Goal: Task Accomplishment & Management: Use online tool/utility

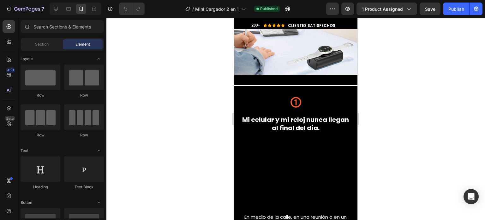
scroll to position [961, 0]
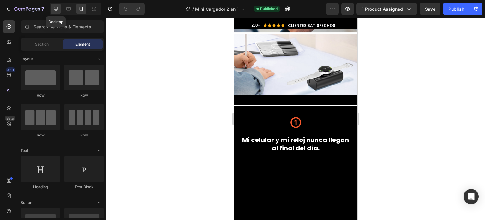
click at [58, 11] on icon at bounding box center [56, 9] width 6 height 6
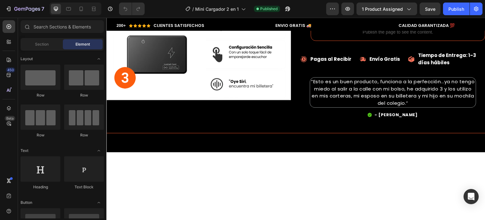
scroll to position [660, 0]
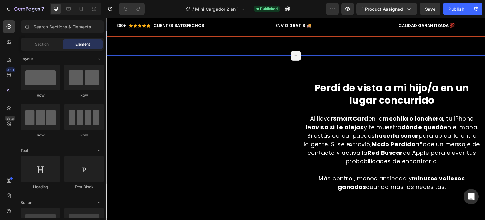
click at [309, 45] on div "Title Line Section 4/25 Page has reached Shopify’s 25 section-limit Page has re…" at bounding box center [295, 38] width 379 height 33
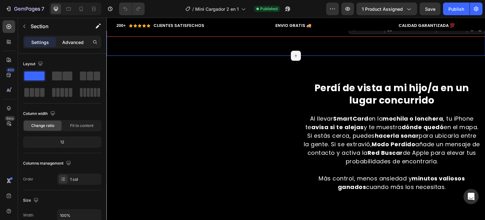
click at [71, 46] on div "Advanced" at bounding box center [73, 42] width 32 height 10
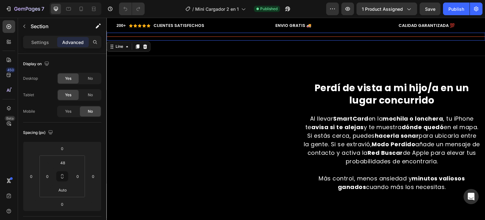
click at [254, 35] on div "Title Line 0" at bounding box center [295, 37] width 379 height 8
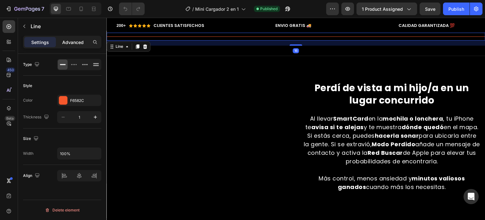
click at [71, 42] on p "Advanced" at bounding box center [72, 42] width 21 height 7
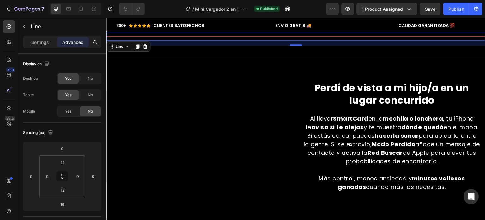
click at [255, 44] on div "16" at bounding box center [295, 42] width 379 height 5
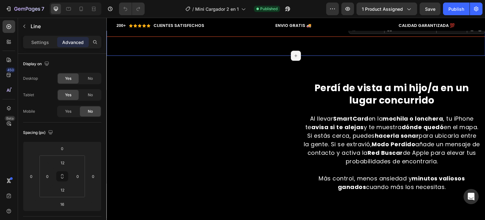
click at [238, 48] on div "Title Line Section 4/25 Create Theme Section AI Content Write with [PERSON_NAME…" at bounding box center [295, 38] width 379 height 33
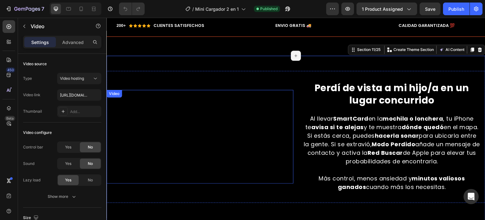
click at [271, 95] on video at bounding box center [199, 137] width 187 height 94
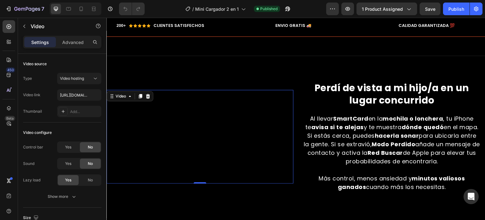
click at [64, 36] on div "Settings Advanced" at bounding box center [62, 42] width 78 height 13
click at [68, 41] on p "Advanced" at bounding box center [72, 42] width 21 height 7
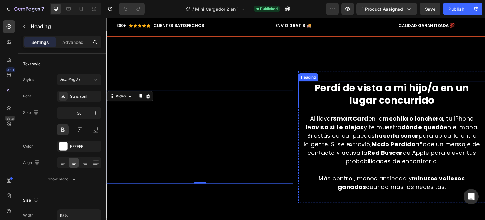
click at [305, 107] on h2 "Perdí de vista a mi hijo/a en un lugar concurrido" at bounding box center [392, 94] width 178 height 26
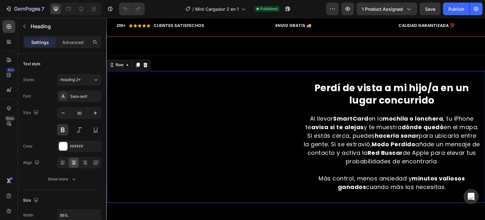
click at [355, 95] on div "Perdí de vista a mi hijo/a en un lugar concurrido Heading 🚨 No puedes ver YouTu…" at bounding box center [392, 137] width 187 height 132
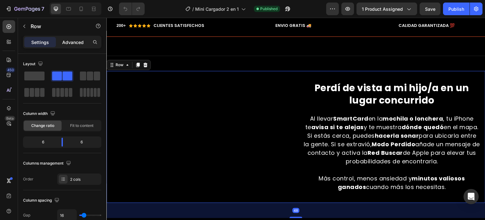
click at [68, 43] on p "Advanced" at bounding box center [72, 42] width 21 height 7
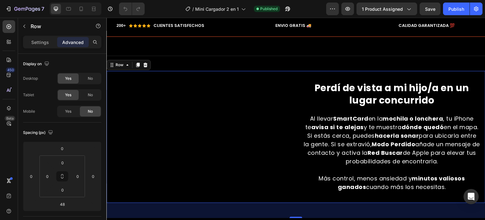
click at [378, 94] on div "Perdí de vista a mi hijo/a en un lugar concurrido Heading 🚨 No puedes ver YouTu…" at bounding box center [392, 137] width 187 height 132
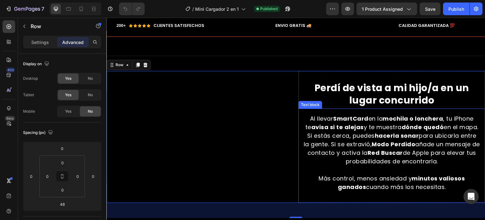
click at [304, 147] on p "Al llevar SmartCard en la mochila o lonchera , tu iPhone te avisa si te alejas …" at bounding box center [392, 139] width 176 height 51
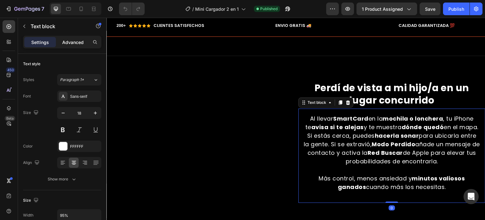
click at [69, 37] on div "Advanced" at bounding box center [73, 42] width 32 height 10
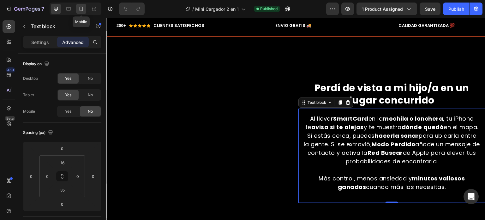
click at [83, 13] on div at bounding box center [81, 9] width 10 height 10
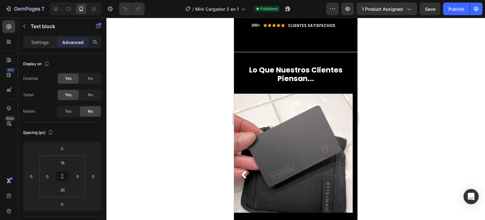
scroll to position [2419, 0]
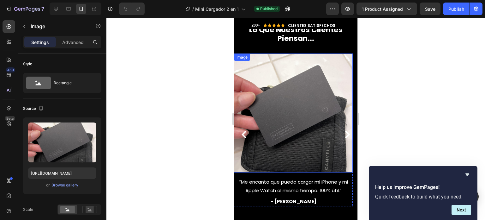
click at [263, 124] on img at bounding box center [293, 112] width 119 height 119
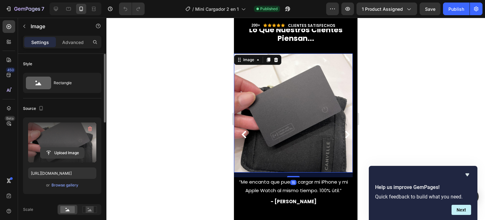
click at [82, 151] on input "file" at bounding box center [62, 152] width 44 height 11
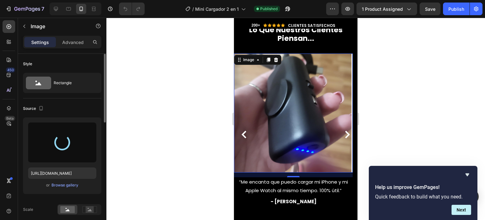
type input "[URL][DOMAIN_NAME]"
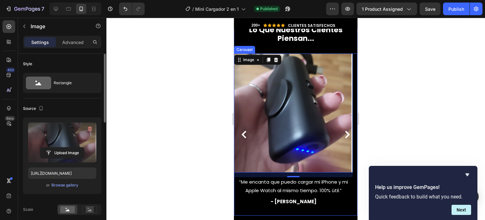
click at [344, 133] on icon "Carousel Next Arrow" at bounding box center [348, 134] width 8 height 8
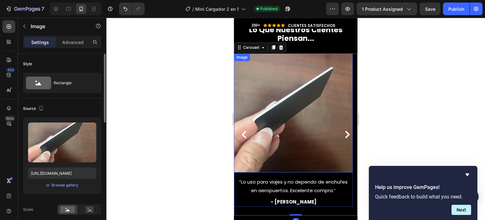
click at [295, 109] on img at bounding box center [293, 112] width 119 height 119
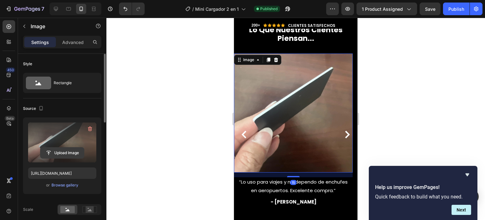
click at [64, 150] on input "file" at bounding box center [62, 152] width 44 height 11
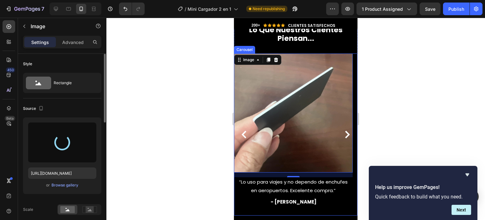
type input "[URL][DOMAIN_NAME]"
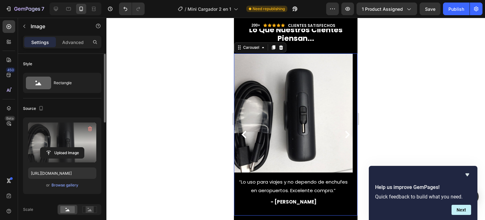
click at [344, 133] on icon "Carousel Next Arrow" at bounding box center [348, 134] width 8 height 8
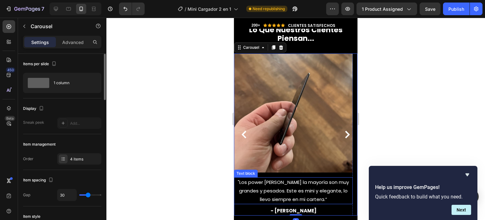
click at [306, 118] on img at bounding box center [293, 112] width 119 height 119
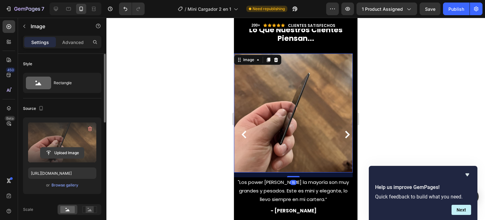
click at [74, 154] on input "file" at bounding box center [62, 152] width 44 height 11
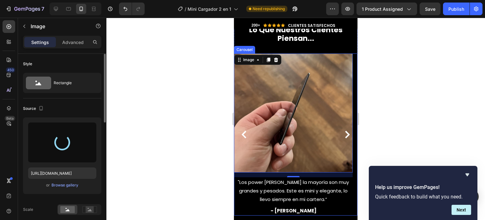
type input "[URL][DOMAIN_NAME]"
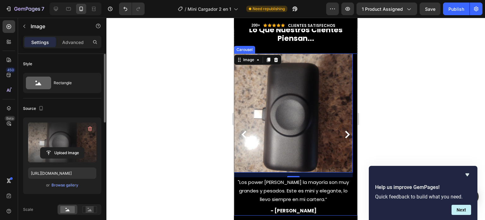
click at [344, 135] on icon "Carousel Next Arrow" at bounding box center [348, 134] width 8 height 8
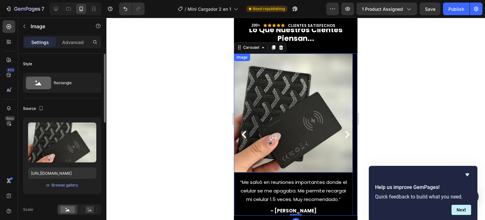
click at [301, 121] on img at bounding box center [293, 112] width 119 height 119
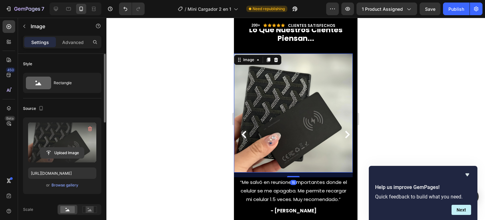
click at [71, 155] on input "file" at bounding box center [62, 152] width 44 height 11
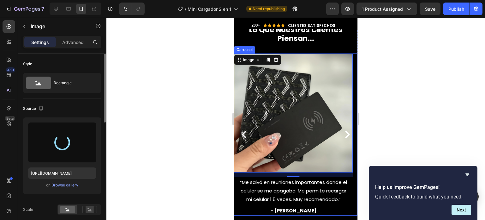
type input "[URL][DOMAIN_NAME]"
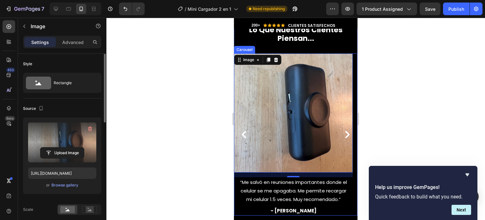
click at [345, 133] on icon "Carousel Next Arrow" at bounding box center [347, 134] width 5 height 8
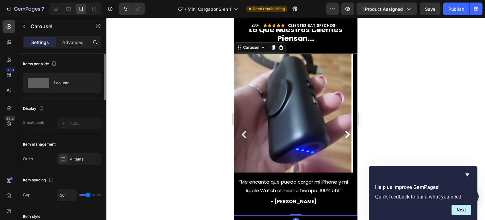
click at [345, 133] on icon "Carousel Next Arrow" at bounding box center [347, 134] width 5 height 8
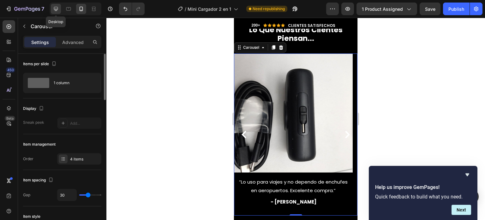
click at [58, 13] on div at bounding box center [56, 9] width 10 height 10
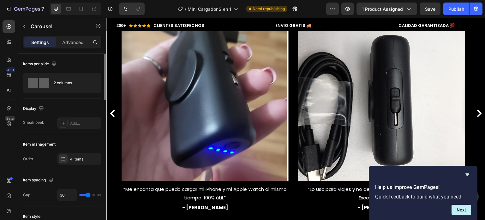
scroll to position [1685, 0]
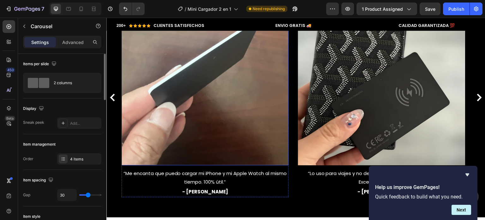
click at [217, 99] on img at bounding box center [205, 81] width 167 height 167
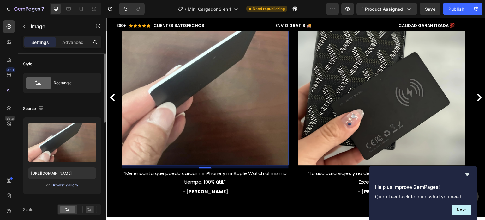
click at [65, 184] on div "Browse gallery" at bounding box center [64, 185] width 27 height 6
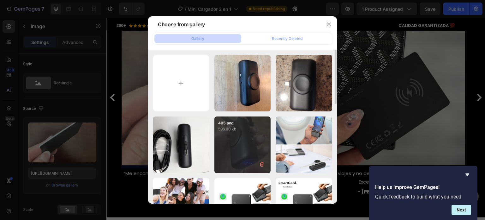
click at [237, 148] on div "405.png 596.00 kb" at bounding box center [242, 144] width 57 height 57
type input "[URL][DOMAIN_NAME]"
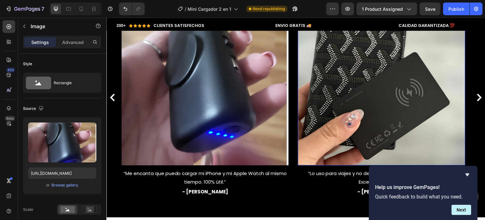
click at [377, 109] on img at bounding box center [381, 81] width 167 height 167
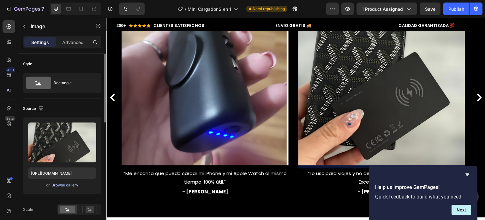
click at [73, 184] on div "Browse gallery" at bounding box center [64, 185] width 27 height 6
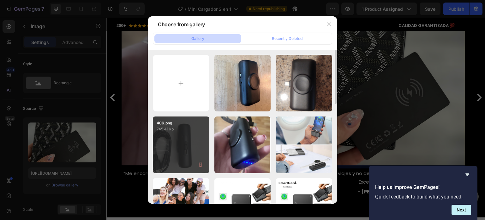
click at [185, 150] on div "406.png 745.41 kb" at bounding box center [181, 144] width 57 height 57
type input "[URL][DOMAIN_NAME]"
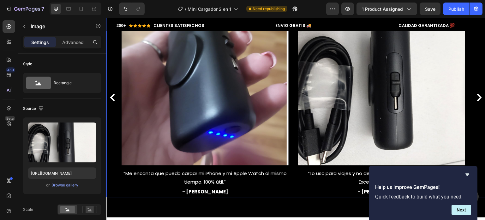
click at [476, 96] on icon "Carousel Next Arrow" at bounding box center [480, 98] width 8 height 8
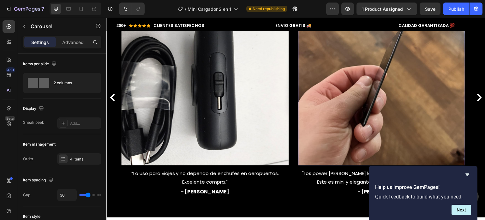
click at [335, 84] on img at bounding box center [381, 81] width 167 height 167
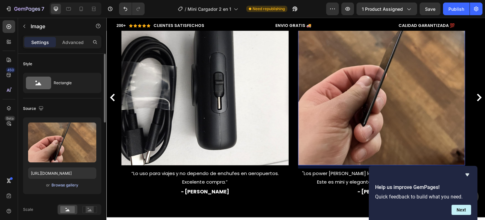
click at [68, 186] on div "Browse gallery" at bounding box center [64, 185] width 27 height 6
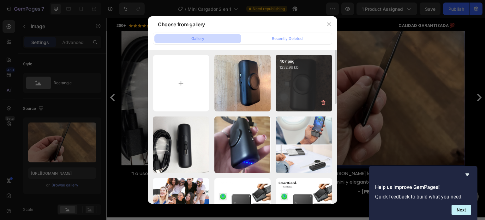
click at [293, 89] on div "407.png 1232.96 kb" at bounding box center [304, 83] width 57 height 57
type input "[URL][DOMAIN_NAME]"
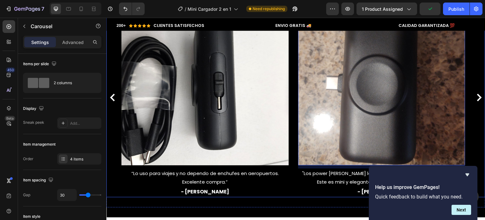
click at [476, 99] on icon "Carousel Next Arrow" at bounding box center [480, 98] width 8 height 8
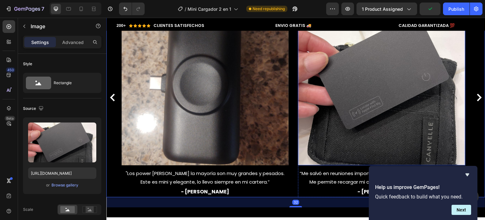
click at [390, 90] on img at bounding box center [381, 81] width 167 height 167
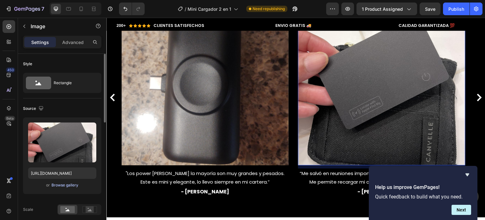
click at [72, 187] on div "Browse gallery" at bounding box center [64, 185] width 27 height 6
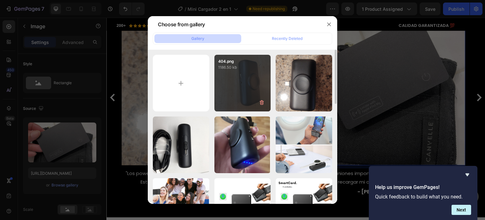
click at [244, 88] on div "404.png 1186.50 kb" at bounding box center [242, 83] width 57 height 57
type input "[URL][DOMAIN_NAME]"
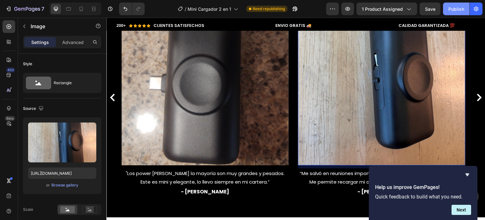
click at [460, 6] on div "Publish" at bounding box center [457, 9] width 16 height 7
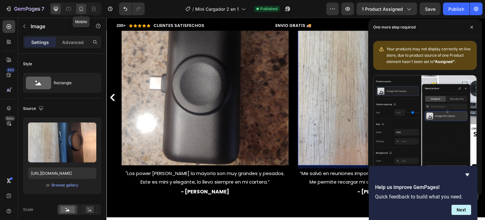
click at [80, 9] on icon at bounding box center [81, 9] width 6 height 6
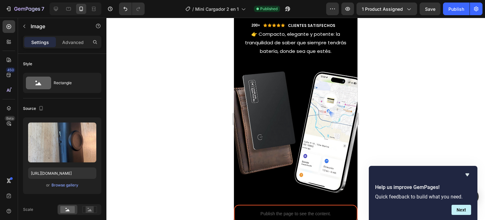
scroll to position [2700, 0]
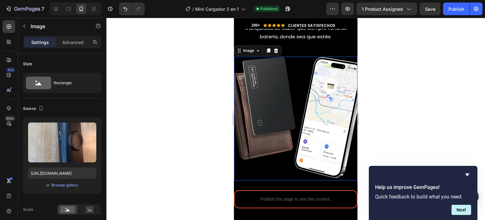
click at [268, 92] on img at bounding box center [296, 119] width 124 height 124
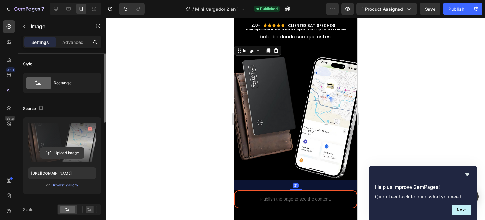
click at [69, 156] on input "file" at bounding box center [62, 152] width 44 height 11
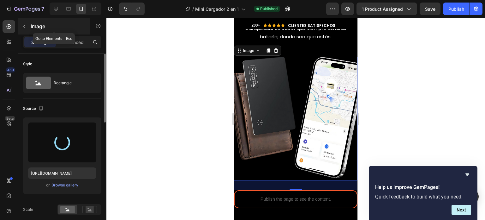
type input "[URL][DOMAIN_NAME]"
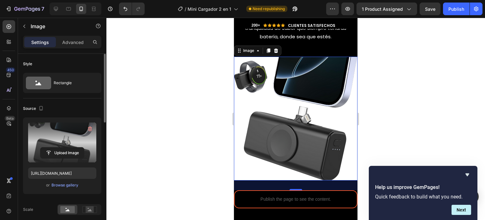
click at [407, 97] on div at bounding box center [295, 119] width 379 height 202
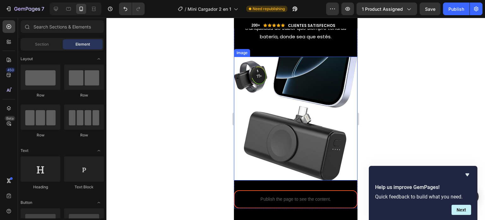
scroll to position [2751, 0]
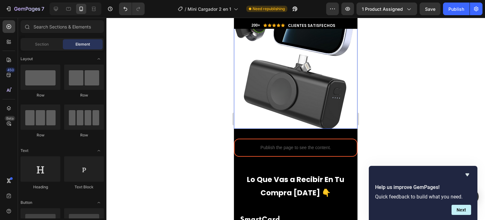
click at [250, 92] on img at bounding box center [296, 67] width 124 height 124
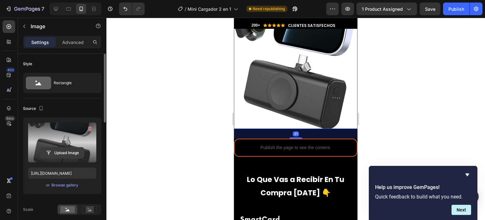
click at [56, 154] on input "file" at bounding box center [62, 152] width 44 height 11
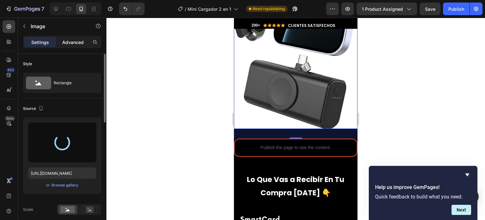
type input "[URL][DOMAIN_NAME]"
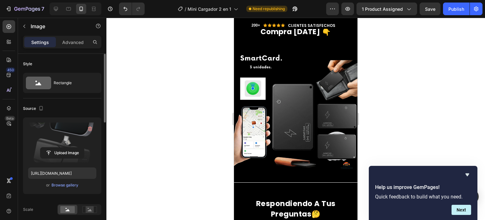
scroll to position [2916, 0]
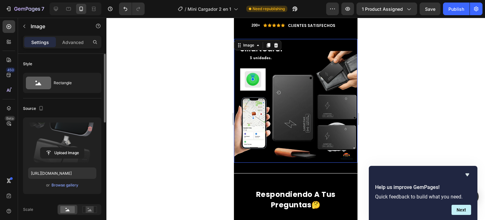
click at [290, 94] on img at bounding box center [296, 101] width 124 height 124
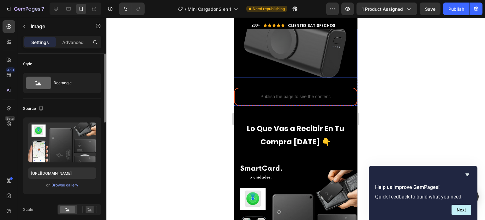
scroll to position [2803, 0]
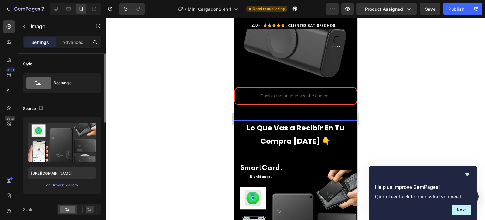
click at [330, 129] on h2 "Lo Que Vas a Recibir En Tu Compra [DATE] 👇" at bounding box center [295, 134] width 111 height 28
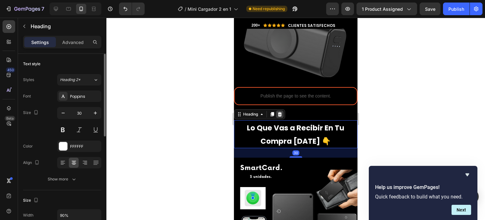
click at [281, 112] on icon at bounding box center [280, 114] width 4 height 4
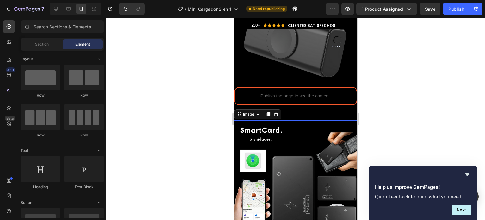
click at [285, 120] on img at bounding box center [296, 182] width 124 height 124
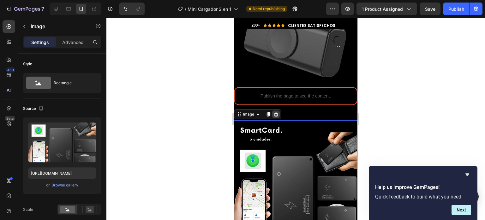
click at [274, 112] on icon at bounding box center [276, 114] width 5 height 5
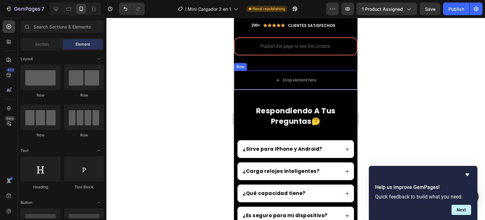
scroll to position [2855, 0]
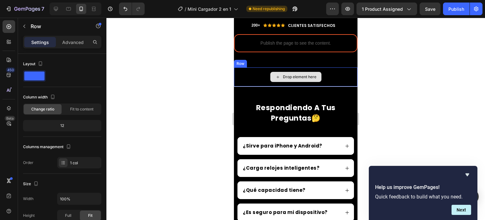
click at [328, 67] on div "Drop element here" at bounding box center [296, 76] width 124 height 19
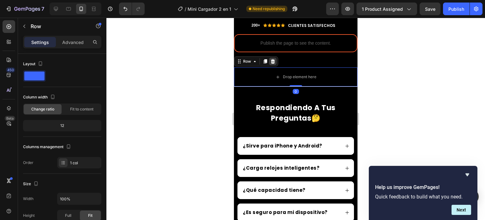
click at [275, 59] on icon at bounding box center [272, 61] width 5 height 5
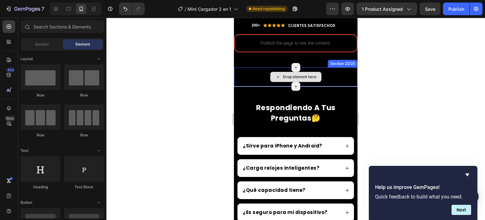
click at [335, 72] on div "Drop element here" at bounding box center [296, 76] width 124 height 19
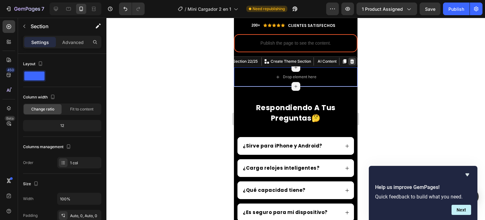
click at [350, 59] on icon at bounding box center [352, 61] width 5 height 5
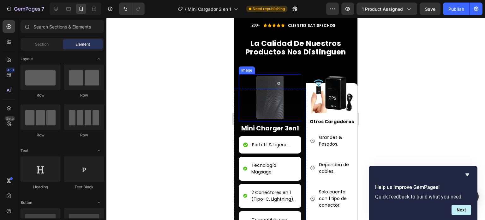
scroll to position [1991, 0]
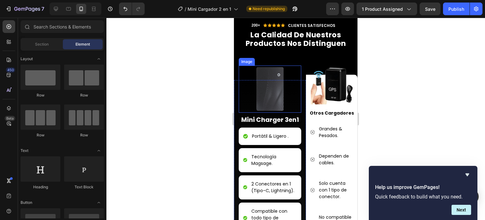
click at [274, 111] on img at bounding box center [270, 88] width 63 height 47
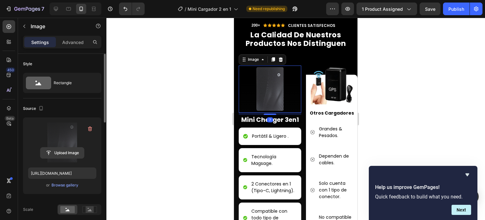
click at [62, 154] on input "file" at bounding box center [62, 152] width 44 height 11
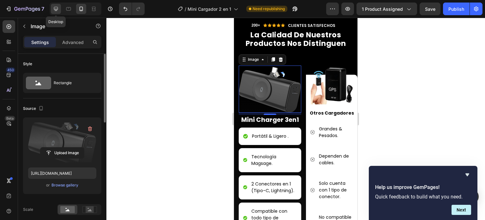
click at [53, 10] on icon at bounding box center [56, 9] width 6 height 6
type input "[URL][DOMAIN_NAME]"
type input "90"
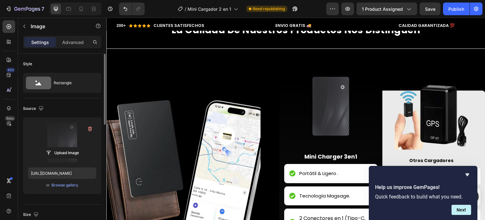
scroll to position [1828, 0]
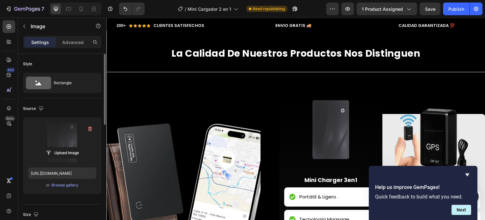
click at [332, 104] on img at bounding box center [331, 129] width 84 height 84
click at [337, 136] on img at bounding box center [331, 129] width 84 height 84
click at [471, 172] on div "Help us improve GemPages! Quick feedback to build what you need. Next" at bounding box center [423, 193] width 109 height 54
click at [468, 175] on icon "Hide survey" at bounding box center [468, 174] width 4 height 3
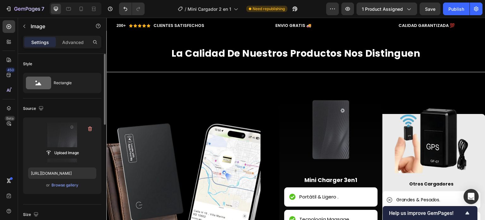
click at [323, 130] on img at bounding box center [331, 129] width 84 height 84
click at [349, 105] on img at bounding box center [331, 129] width 84 height 84
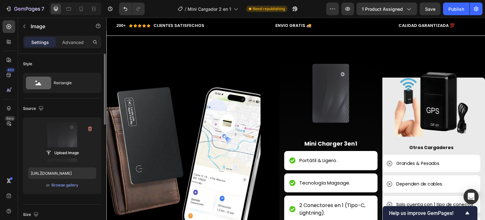
click at [318, 87] on img at bounding box center [331, 93] width 84 height 84
click at [65, 185] on div "Browse gallery" at bounding box center [64, 185] width 27 height 6
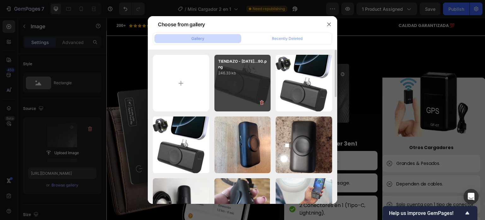
click at [241, 88] on div "TIENDAZO - [DATE]...90.png 246.33 kb" at bounding box center [242, 83] width 57 height 57
type input "[URL][DOMAIN_NAME]"
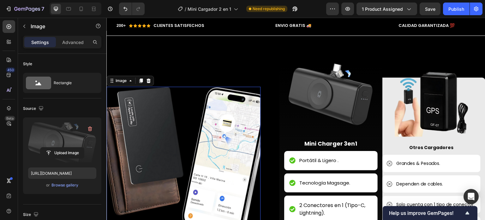
click at [247, 136] on img at bounding box center [183, 164] width 154 height 154
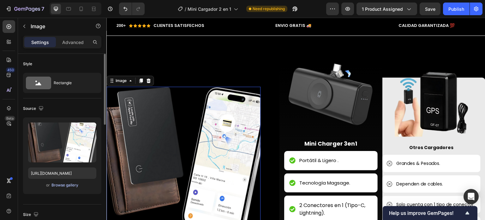
click at [65, 186] on div "Browse gallery" at bounding box center [64, 185] width 27 height 6
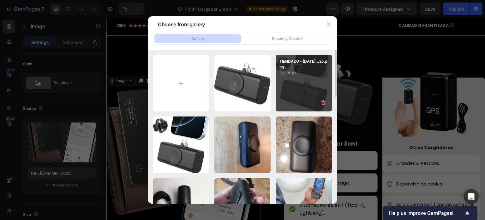
click at [294, 96] on div "TIENDAZO - [DATE]...25.png 510.85 kb" at bounding box center [304, 83] width 57 height 57
type input "[URL][DOMAIN_NAME]"
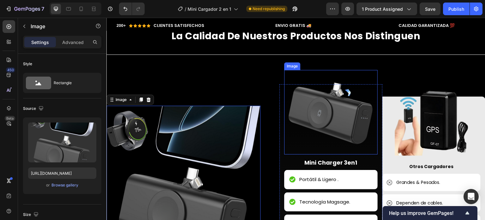
scroll to position [1844, 0]
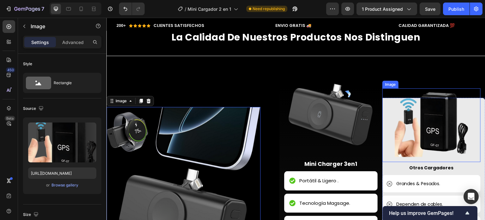
click at [435, 105] on img at bounding box center [432, 125] width 74 height 74
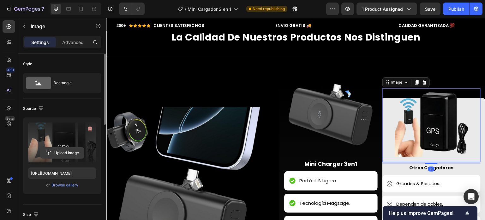
click at [76, 151] on input "file" at bounding box center [62, 152] width 44 height 11
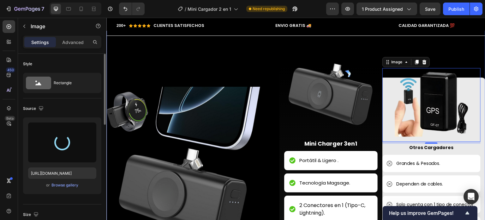
scroll to position [1865, 0]
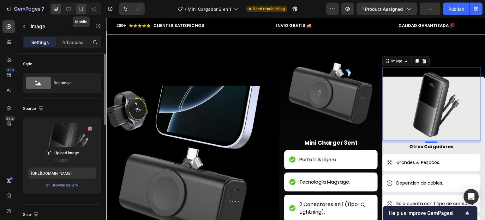
click at [78, 9] on icon at bounding box center [81, 9] width 6 height 6
type input "[URL][DOMAIN_NAME]"
type input "82"
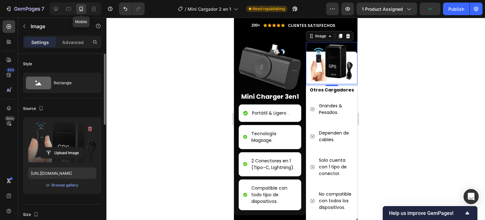
scroll to position [2029, 0]
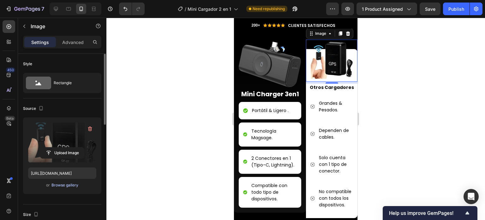
click at [69, 184] on div "Browse gallery" at bounding box center [64, 185] width 27 height 6
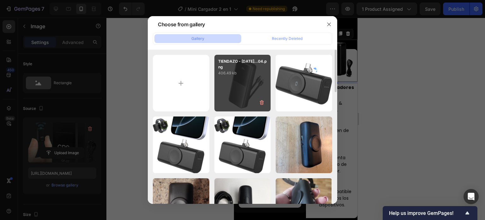
click at [238, 86] on div "TIENDAZO - [DATE]...04.png 406.49 kb" at bounding box center [242, 83] width 57 height 57
type input "[URL][DOMAIN_NAME]"
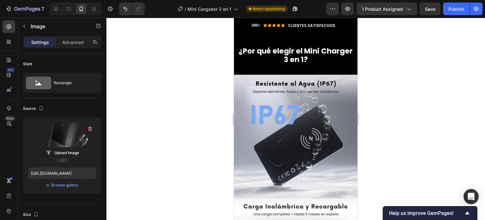
scroll to position [1766, 0]
